Goal: Browse casually

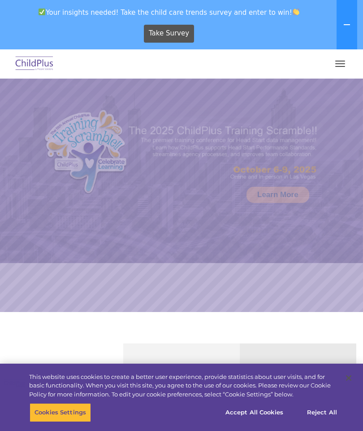
select select "MEDIUM"
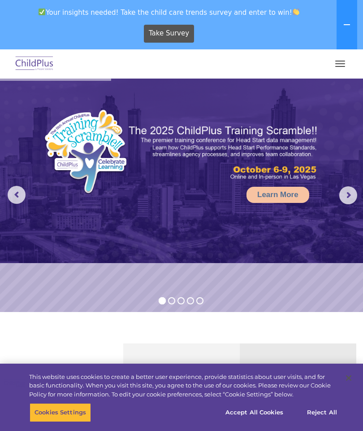
click at [340, 64] on button "button" at bounding box center [340, 64] width 19 height 14
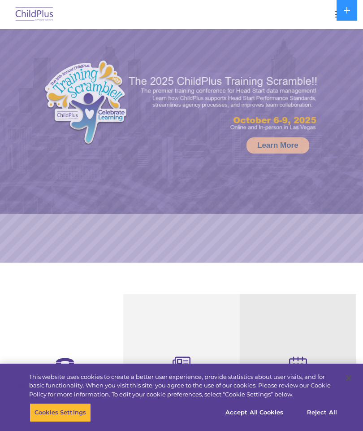
select select "MEDIUM"
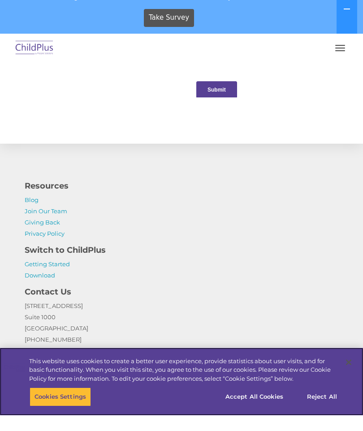
scroll to position [1047, 0]
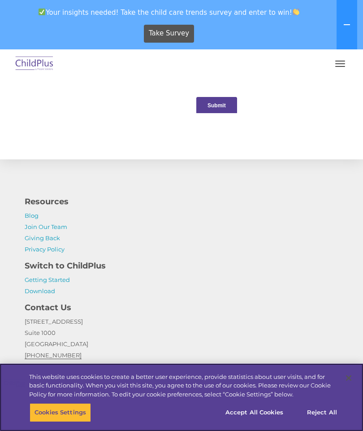
click at [319, 422] on button "Reject All" at bounding box center [322, 412] width 56 height 19
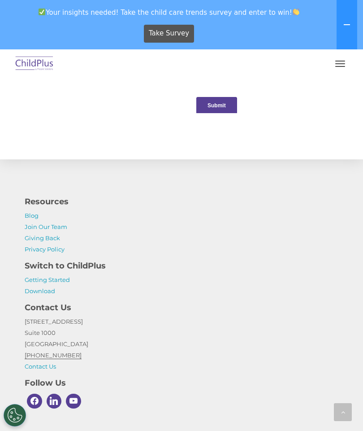
click at [343, 63] on span "button" at bounding box center [341, 63] width 10 height 1
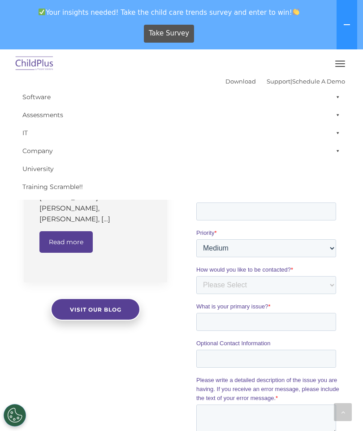
scroll to position [636, 0]
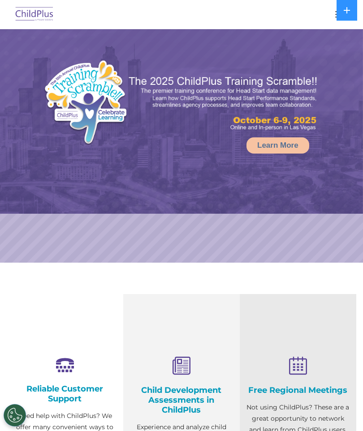
select select "MEDIUM"
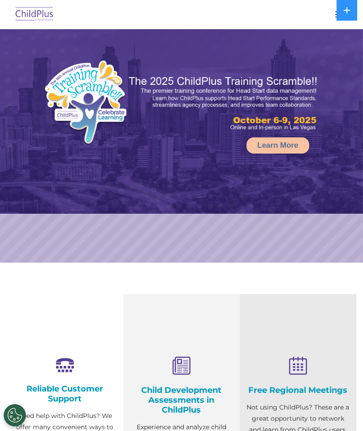
select select "MEDIUM"
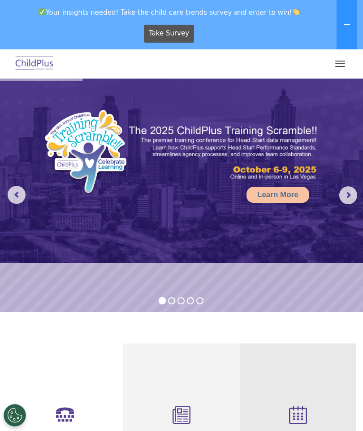
click at [341, 66] on span "button" at bounding box center [341, 66] width 10 height 1
